Goal: Task Accomplishment & Management: Use online tool/utility

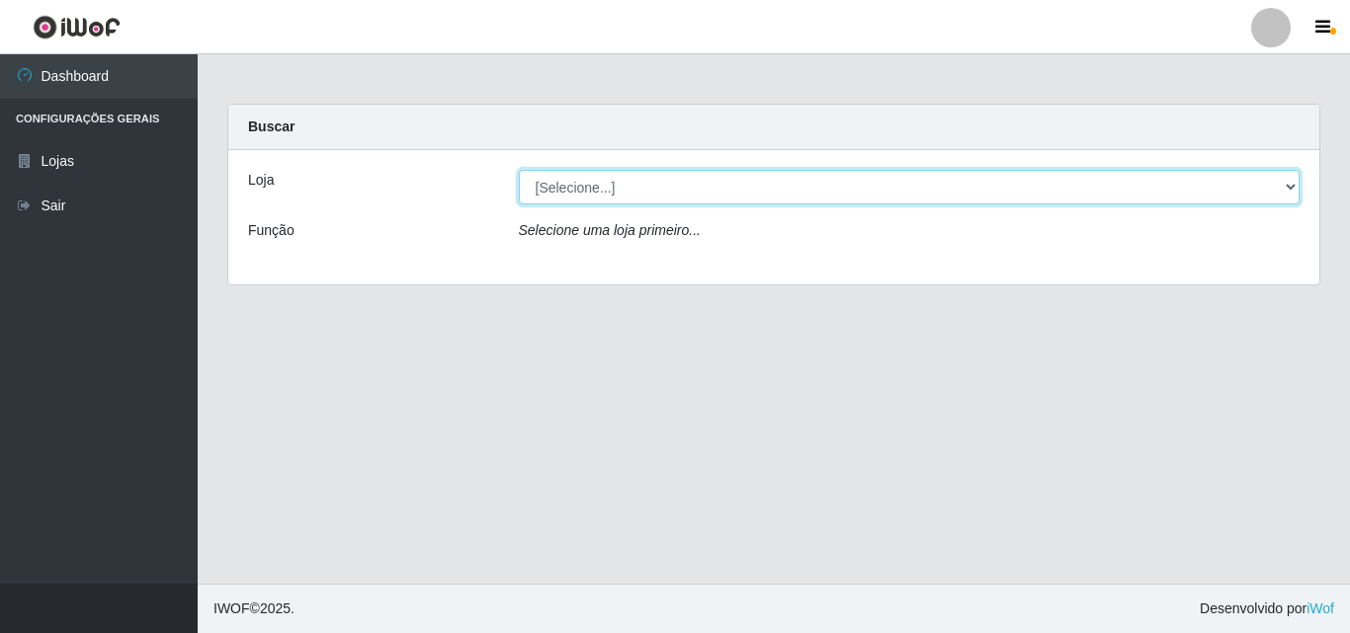
drag, startPoint x: 1295, startPoint y: 178, endPoint x: 1185, endPoint y: 245, distance: 128.6
click at [1295, 178] on select "[Selecione...] BomQueSó Agreste - Loja 3" at bounding box center [910, 187] width 782 height 35
select select "215"
click at [519, 170] on select "[Selecione...] BomQueSó Agreste - Loja 3" at bounding box center [910, 187] width 782 height 35
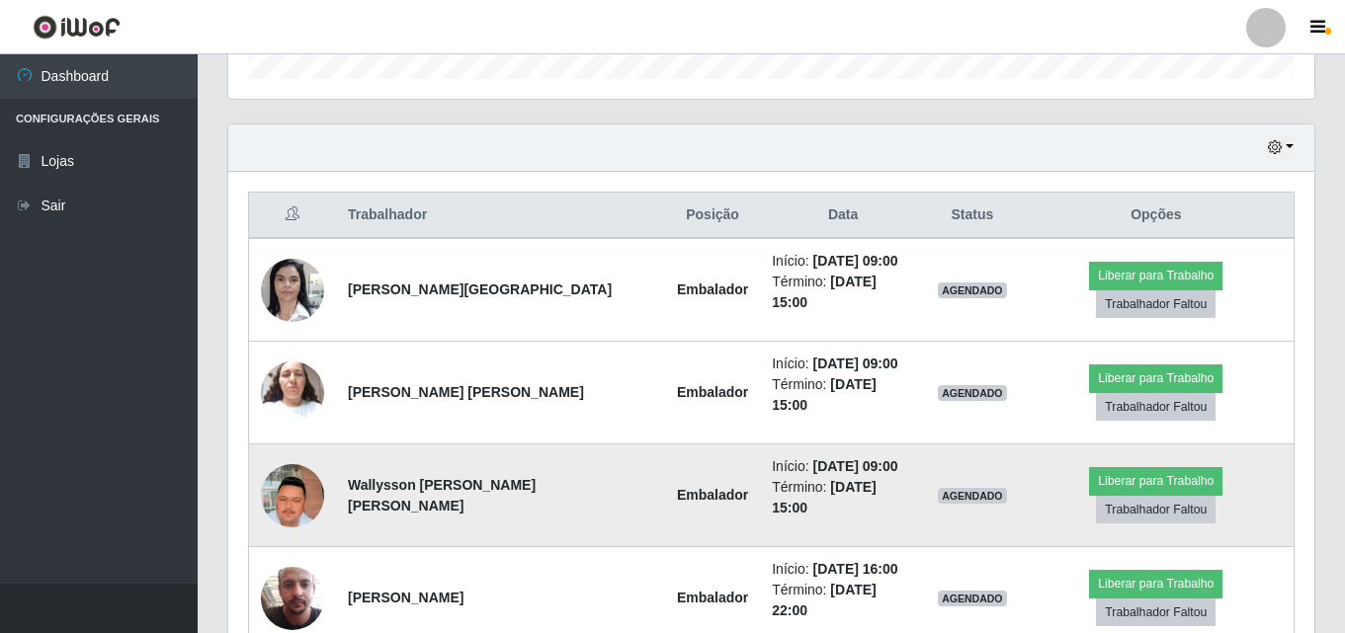
scroll to position [692, 0]
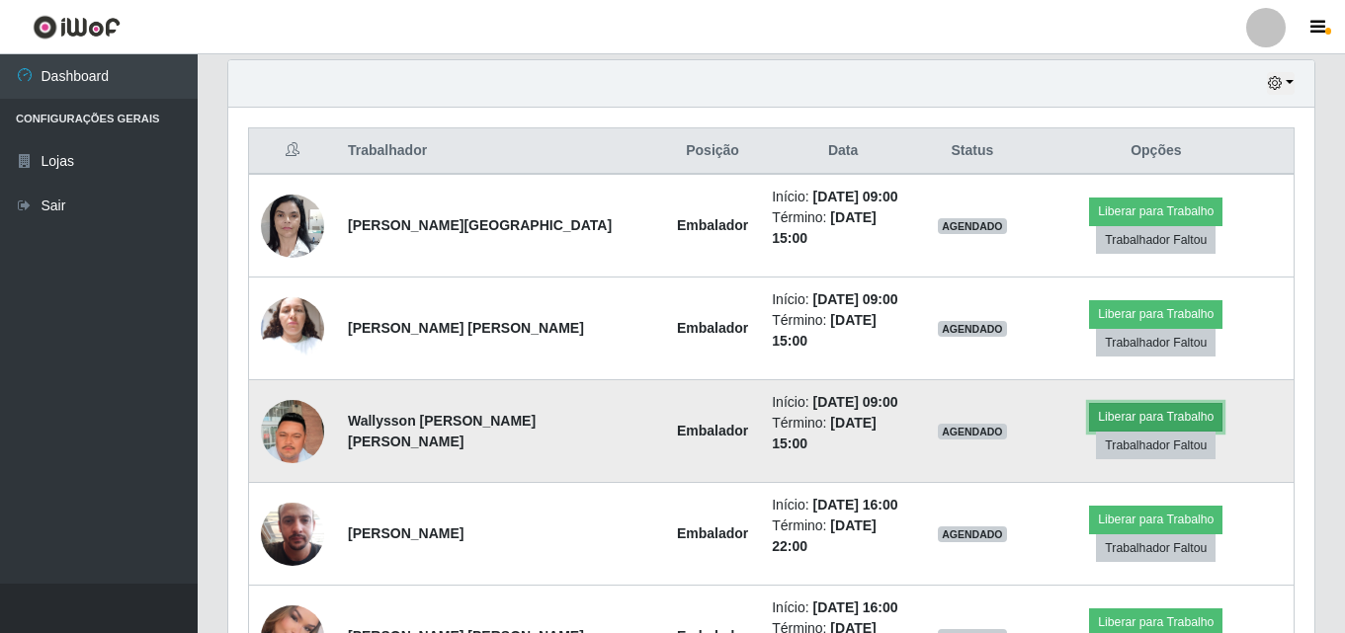
click at [1089, 403] on button "Liberar para Trabalho" at bounding box center [1155, 417] width 133 height 28
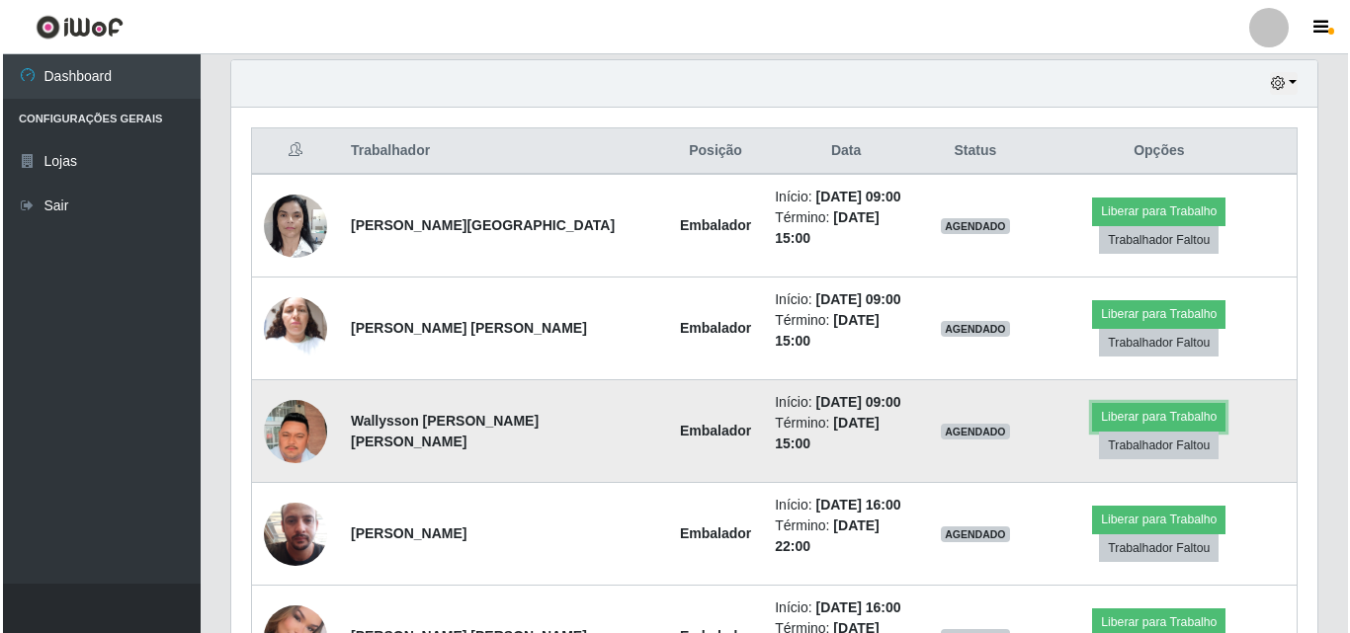
scroll to position [410, 1086]
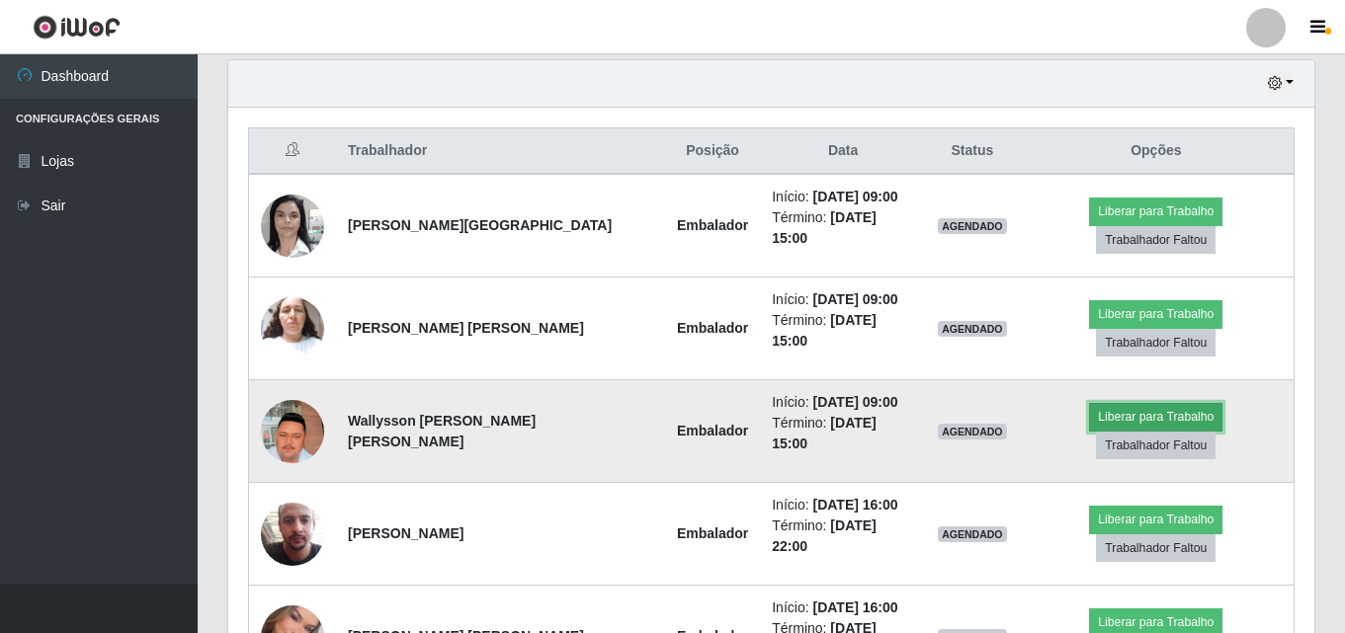
click at [1090, 403] on button "Liberar para Trabalho" at bounding box center [1155, 417] width 133 height 28
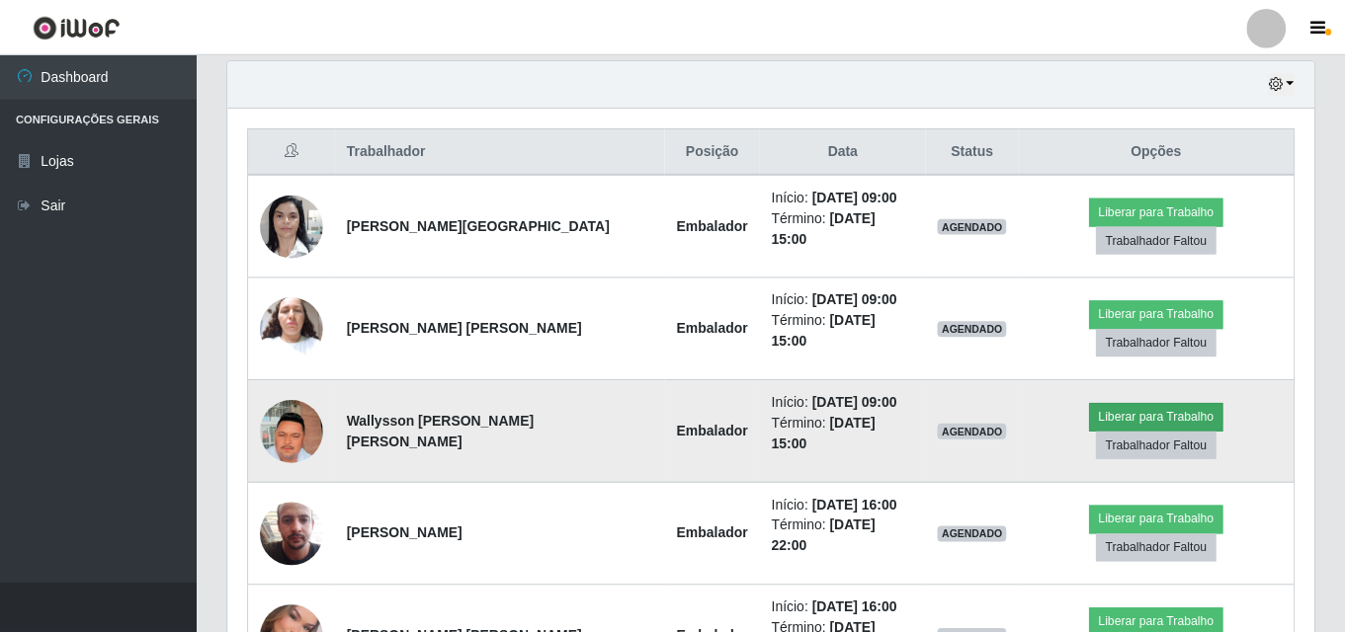
scroll to position [410, 1076]
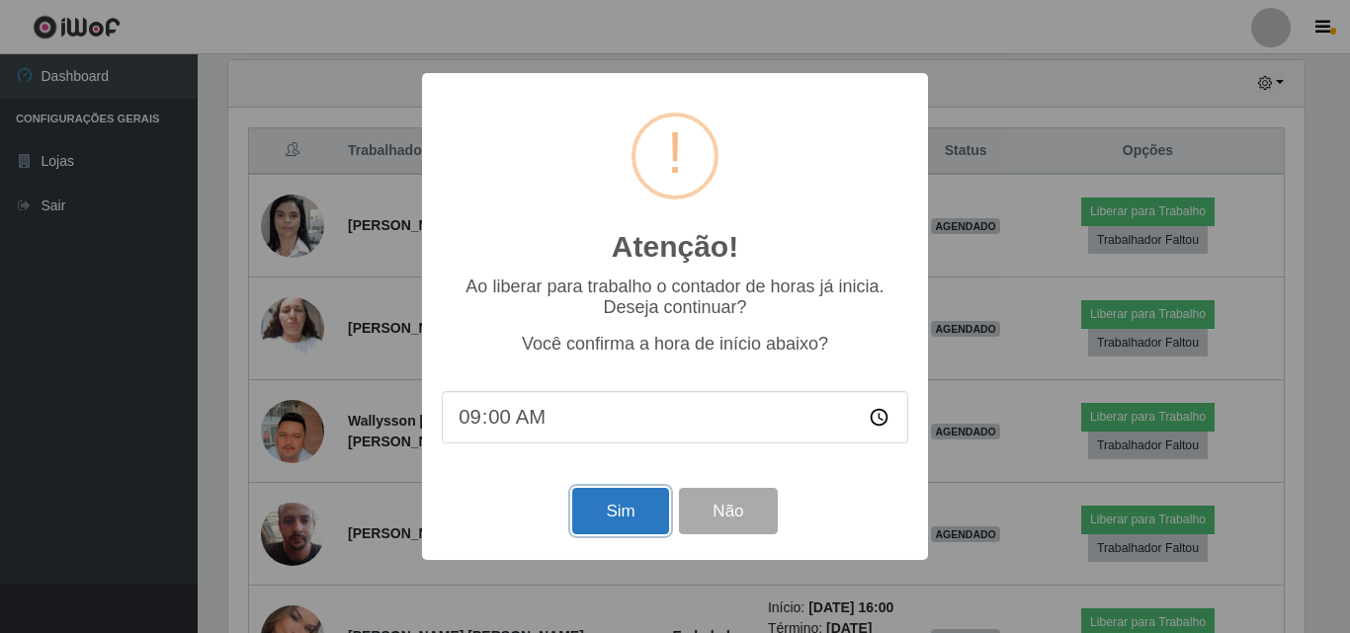
click at [600, 512] on button "Sim" at bounding box center [620, 511] width 96 height 46
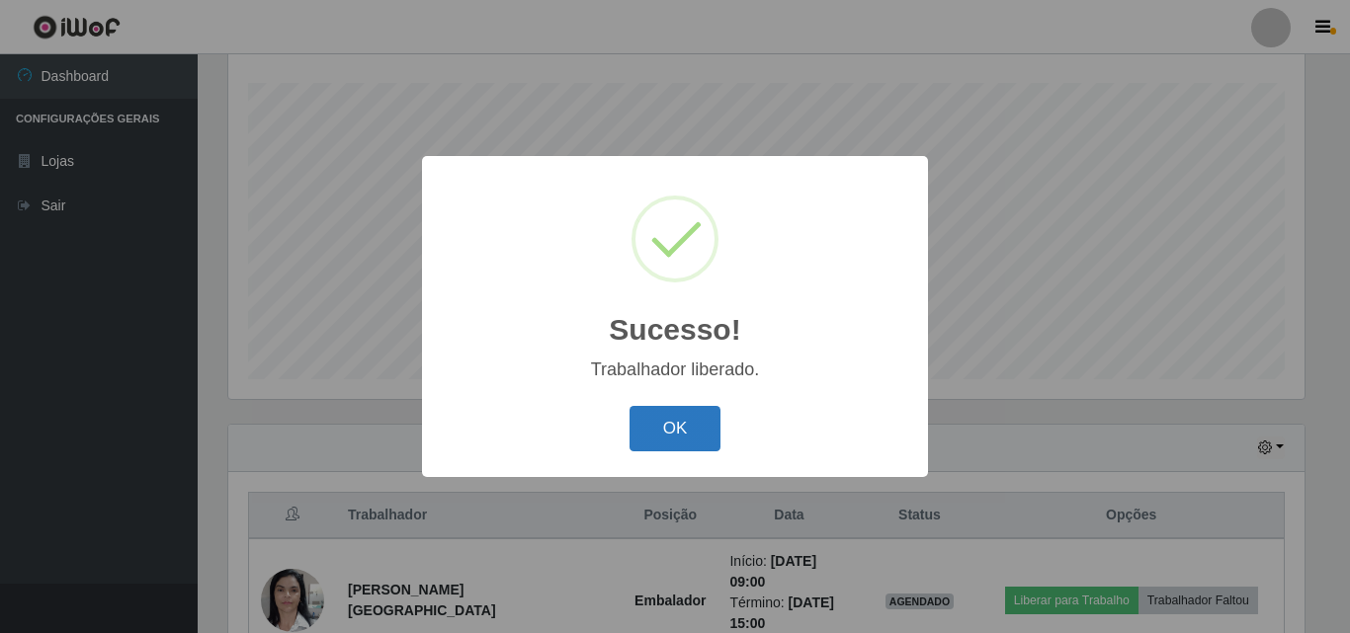
click at [692, 437] on button "OK" at bounding box center [676, 429] width 92 height 46
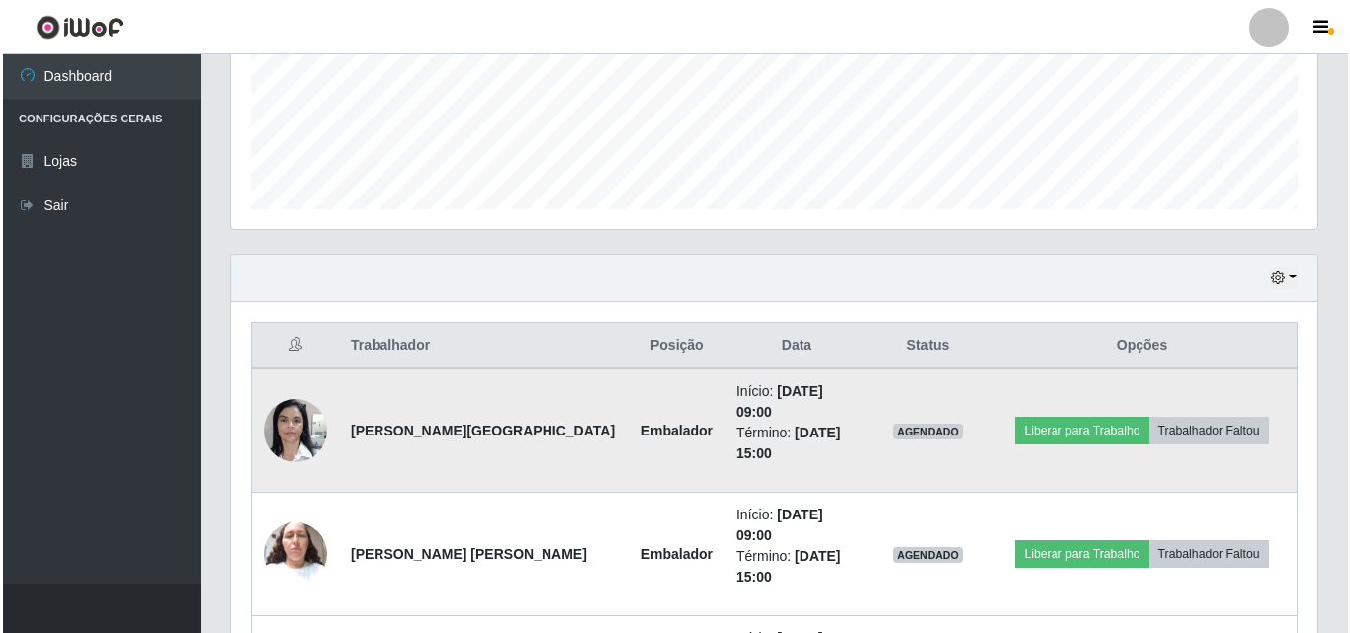
scroll to position [525, 0]
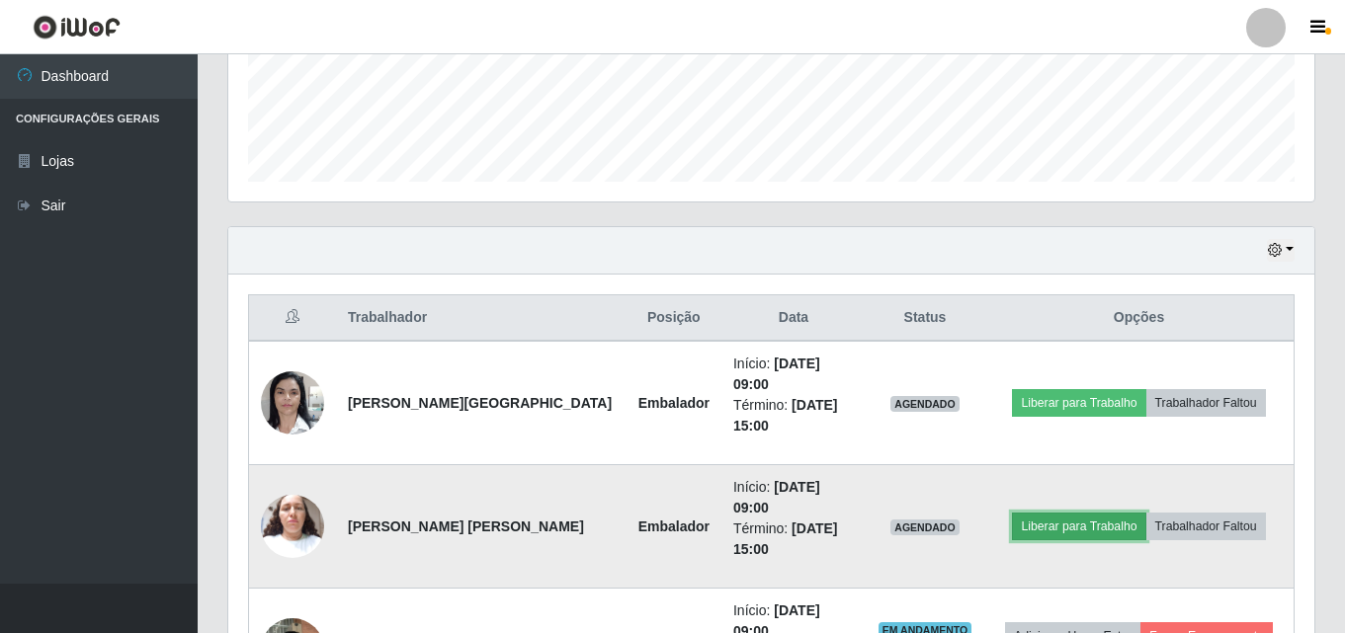
click at [1064, 513] on button "Liberar para Trabalho" at bounding box center [1078, 527] width 133 height 28
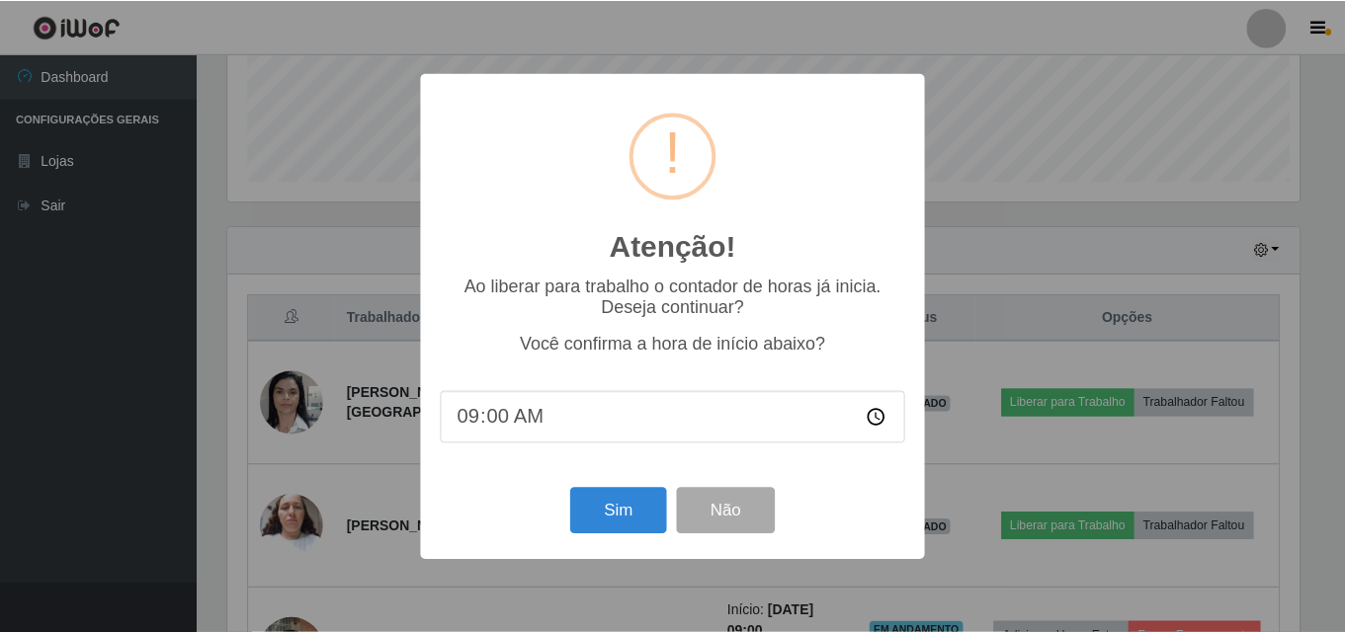
scroll to position [410, 1076]
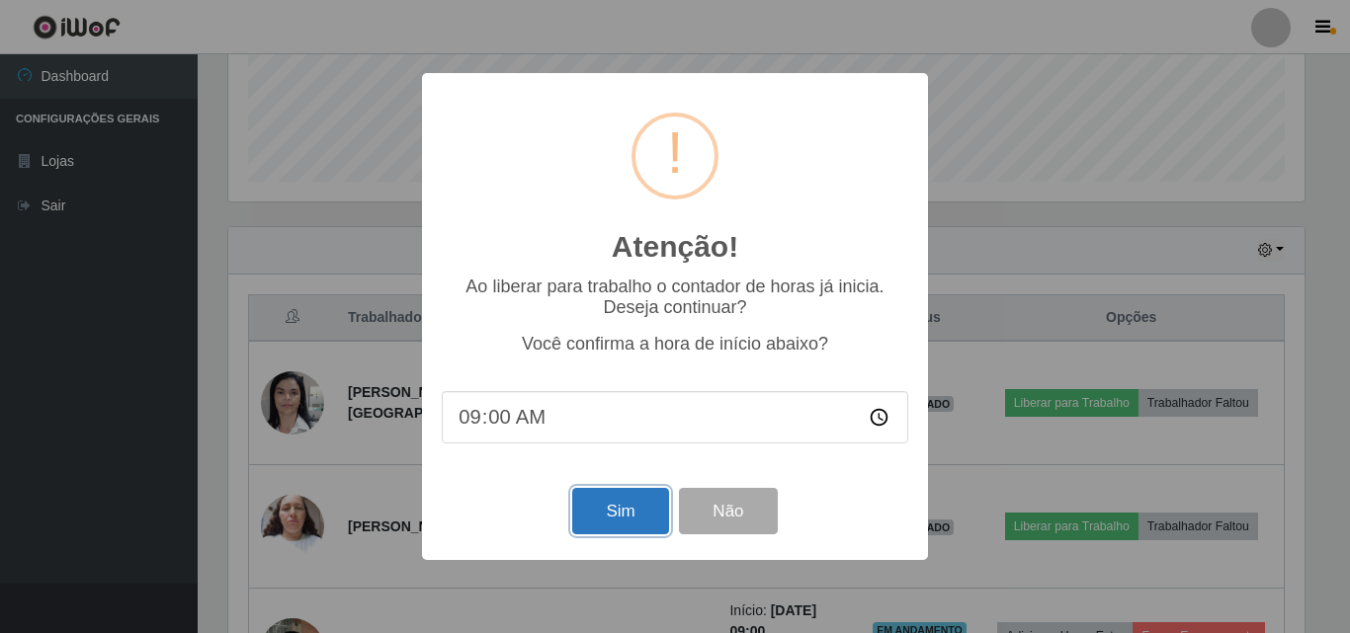
click at [598, 506] on button "Sim" at bounding box center [620, 511] width 96 height 46
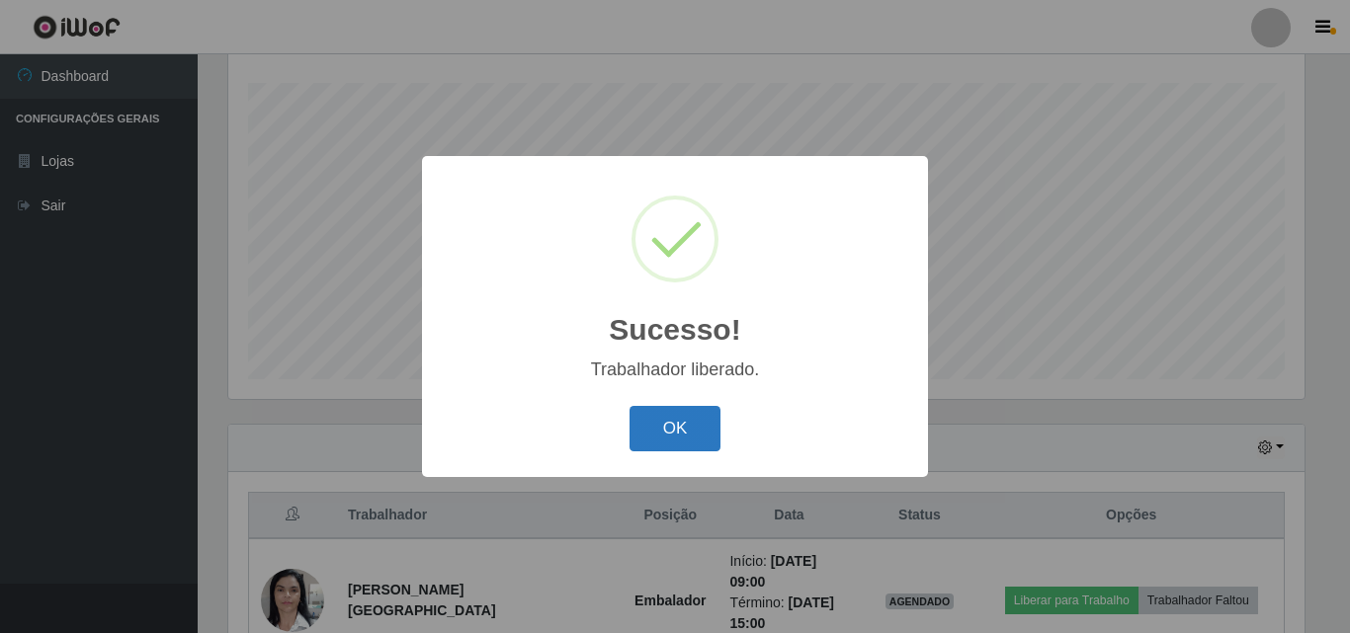
click at [652, 418] on button "OK" at bounding box center [676, 429] width 92 height 46
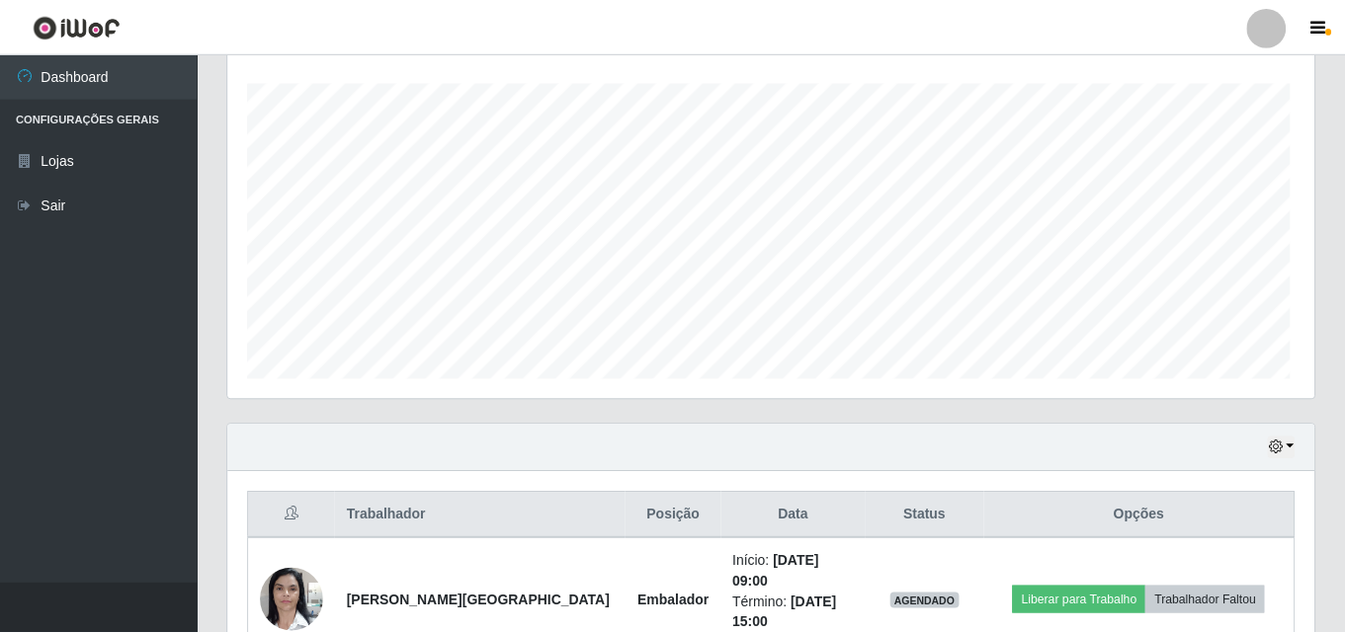
scroll to position [410, 1086]
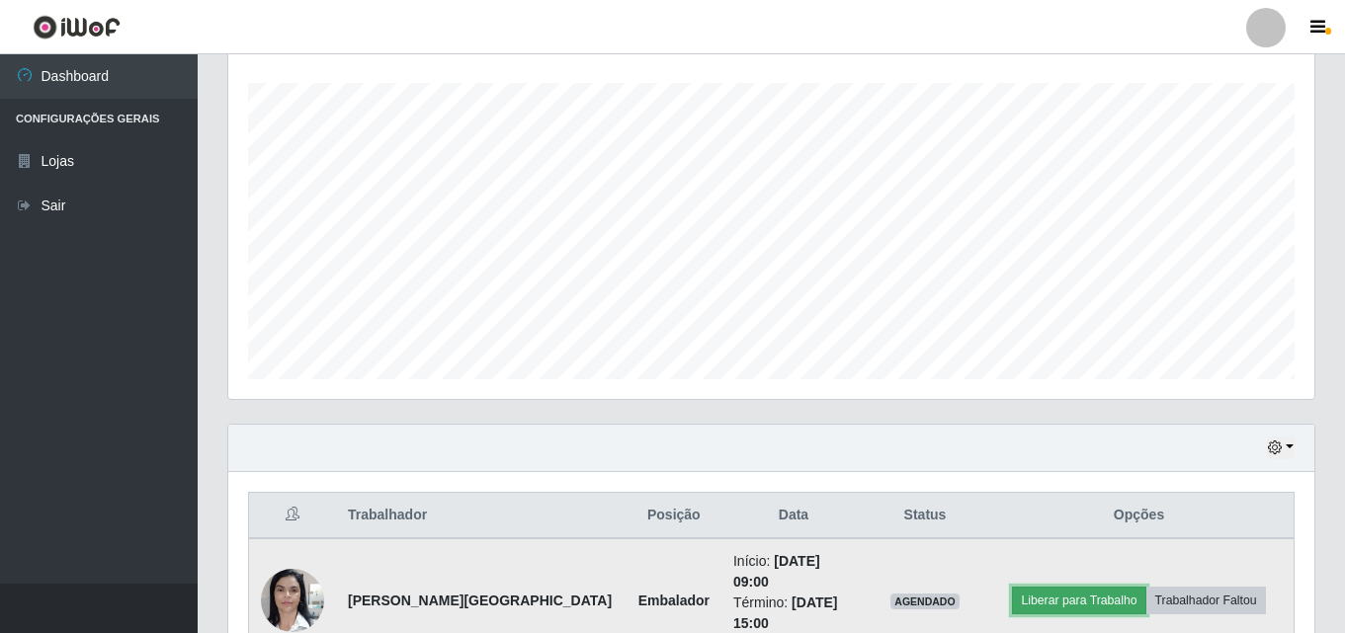
click at [1027, 591] on button "Liberar para Trabalho" at bounding box center [1078, 601] width 133 height 28
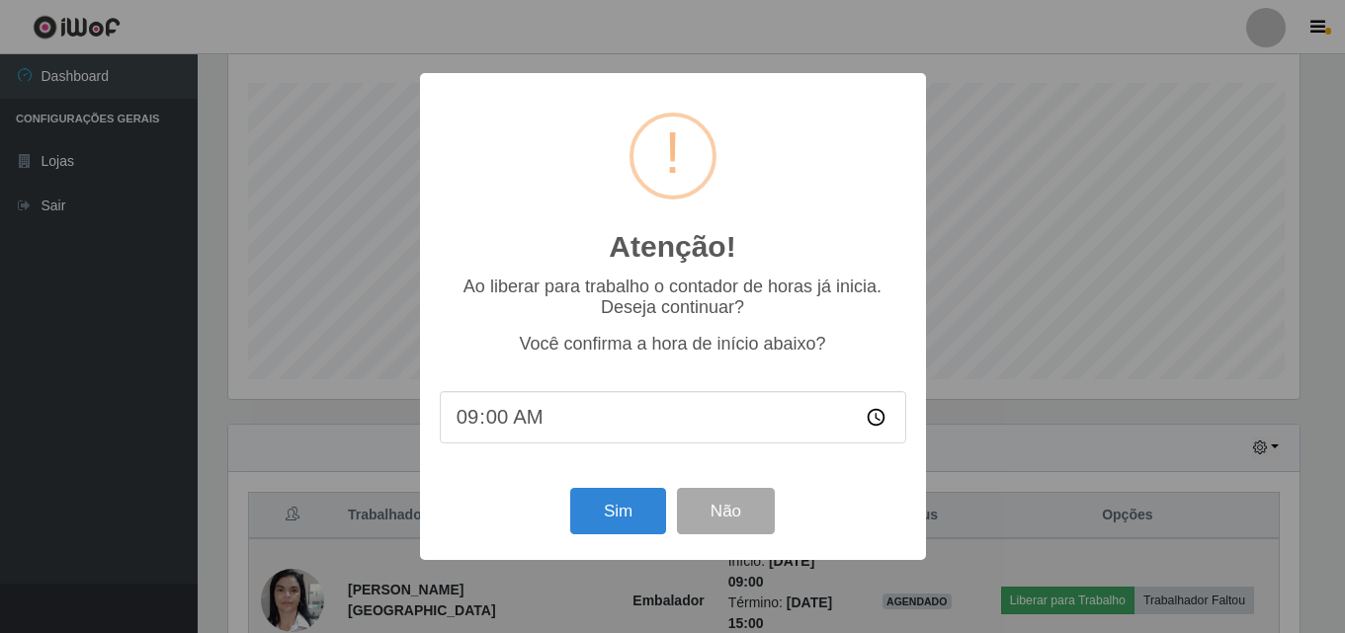
scroll to position [410, 1076]
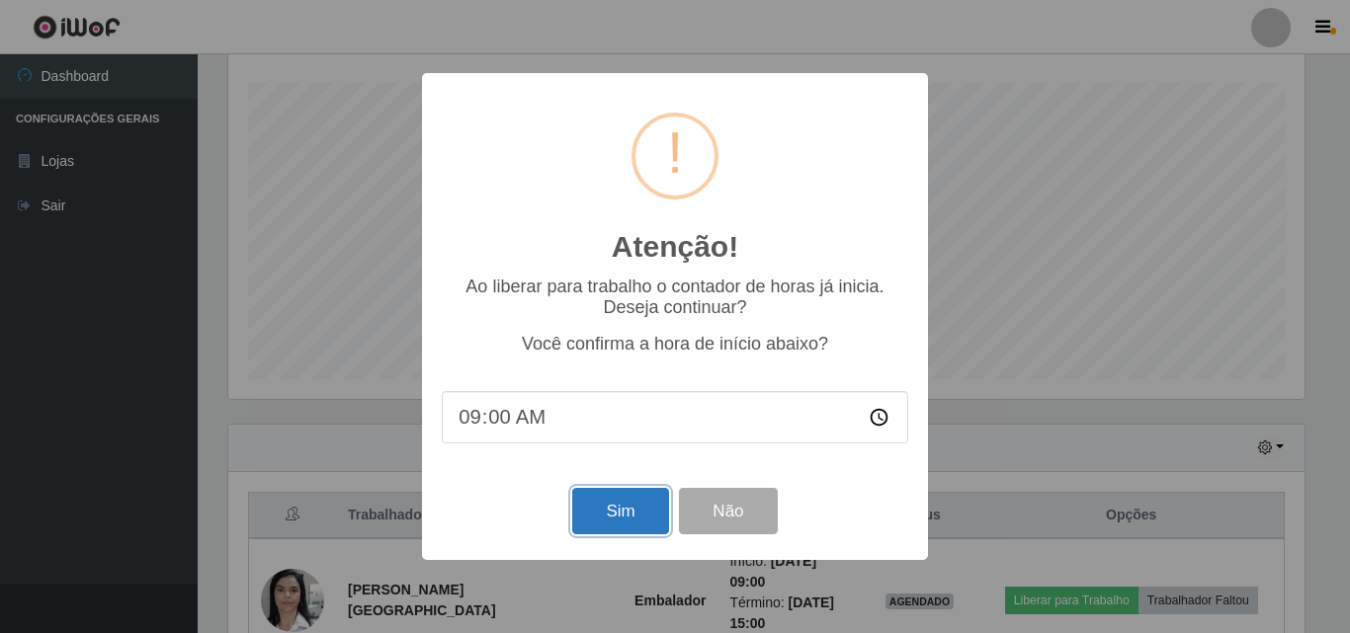
click at [618, 508] on button "Sim" at bounding box center [620, 511] width 96 height 46
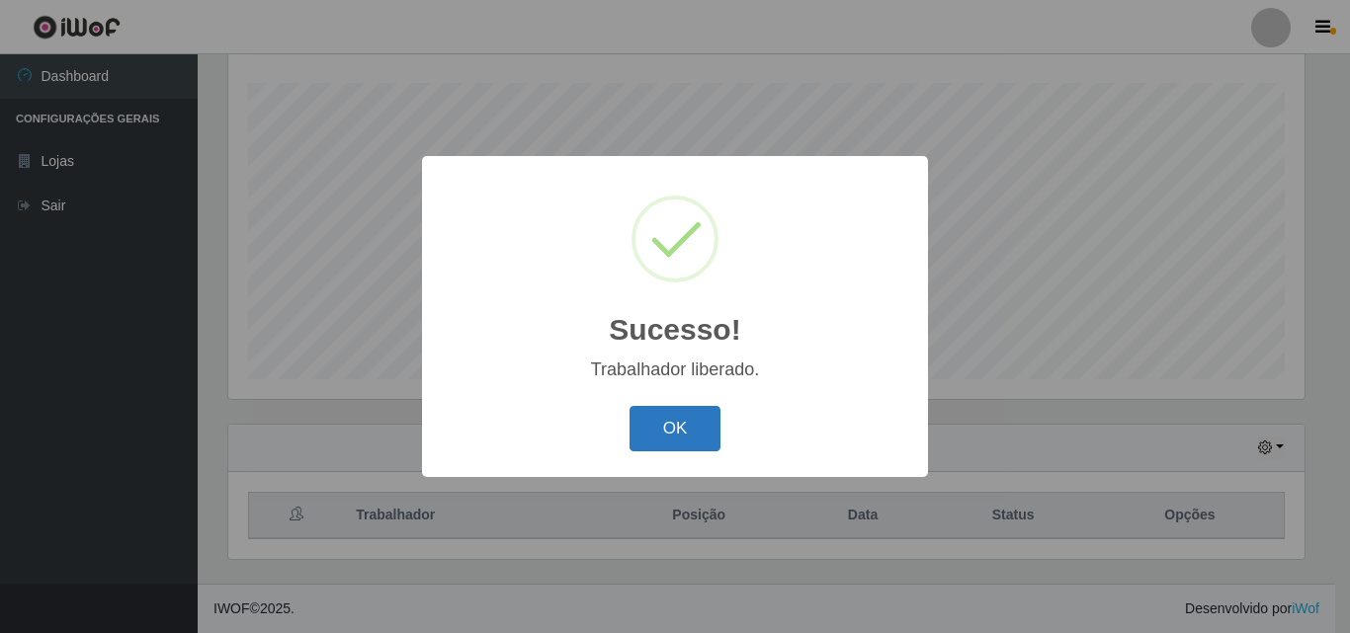
click at [661, 447] on button "OK" at bounding box center [676, 429] width 92 height 46
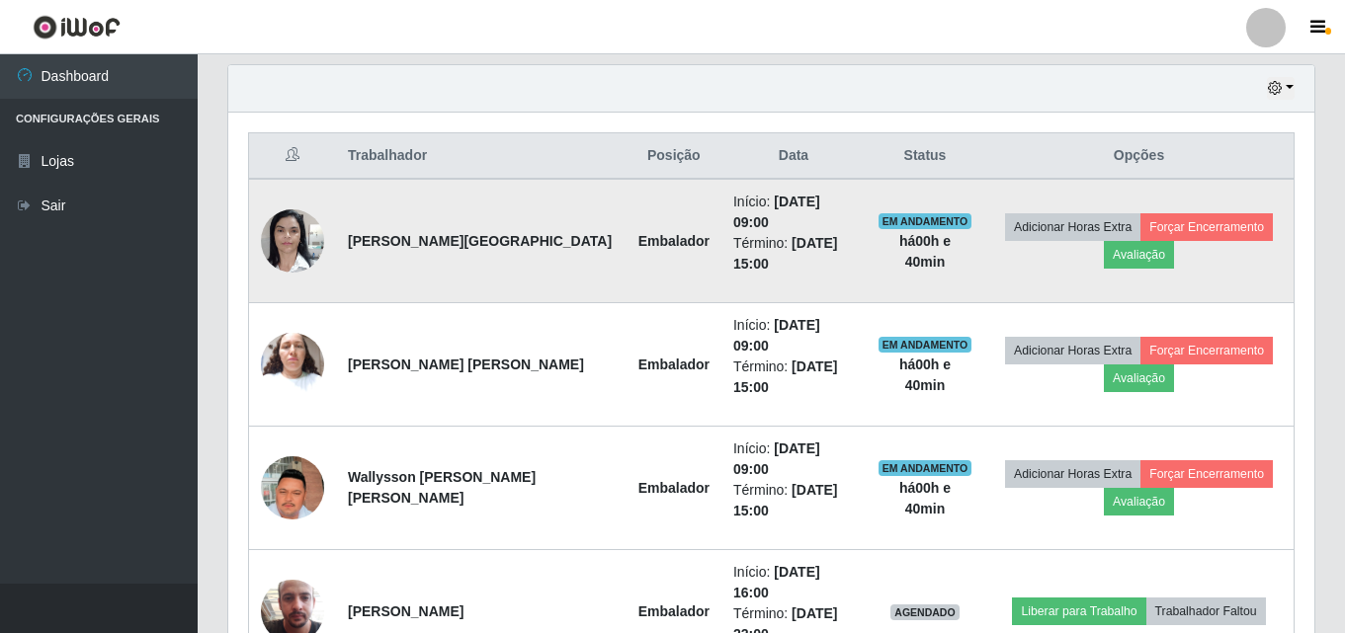
scroll to position [722, 0]
